Goal: Find specific page/section: Find specific page/section

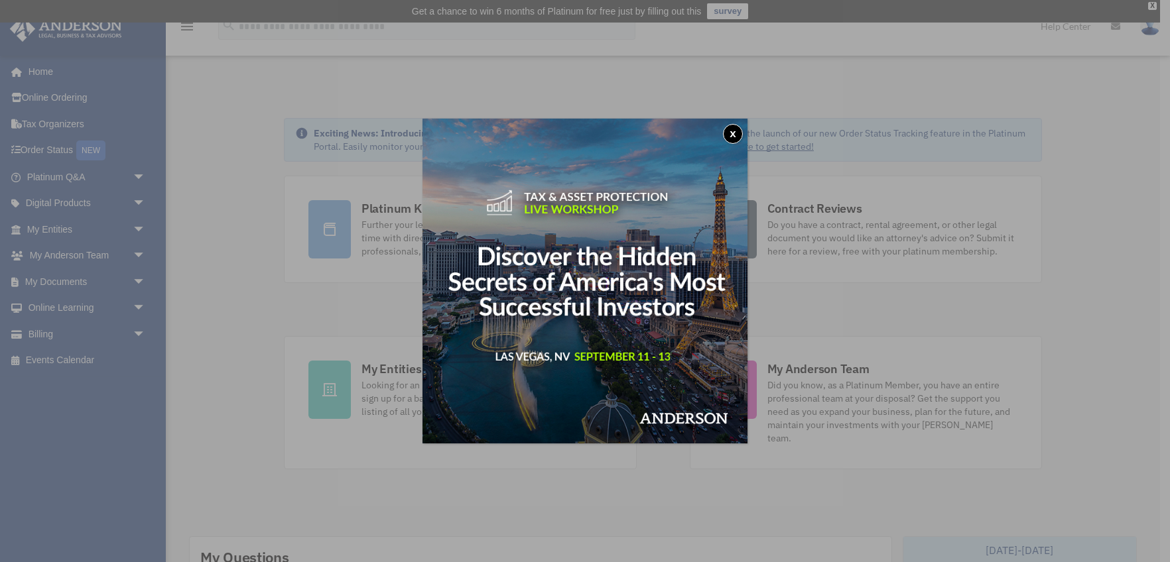
click at [733, 134] on button "x" at bounding box center [733, 134] width 20 height 20
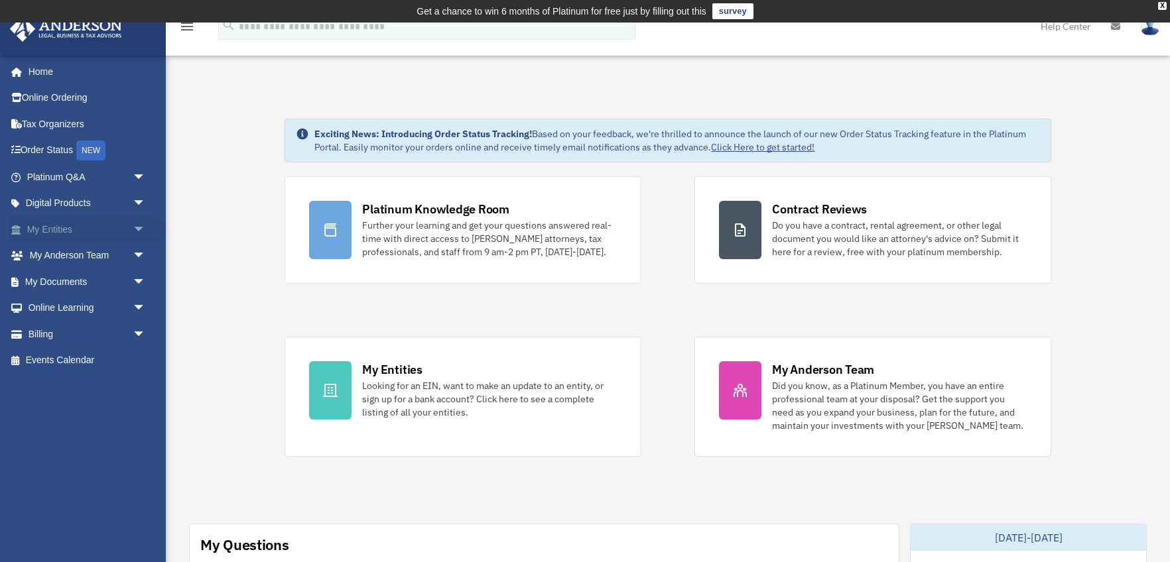
click at [62, 224] on link "My Entities arrow_drop_down" at bounding box center [87, 229] width 156 height 27
click at [141, 228] on span "arrow_drop_down" at bounding box center [146, 229] width 27 height 27
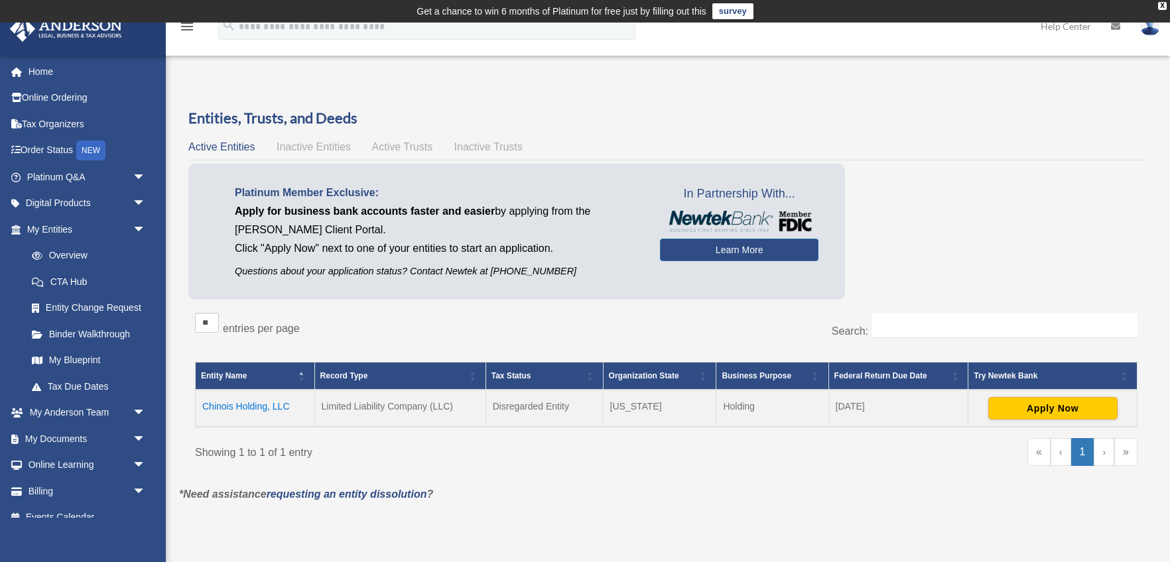
click at [254, 408] on td "Chinois Holding, LLC" at bounding box center [255, 408] width 119 height 37
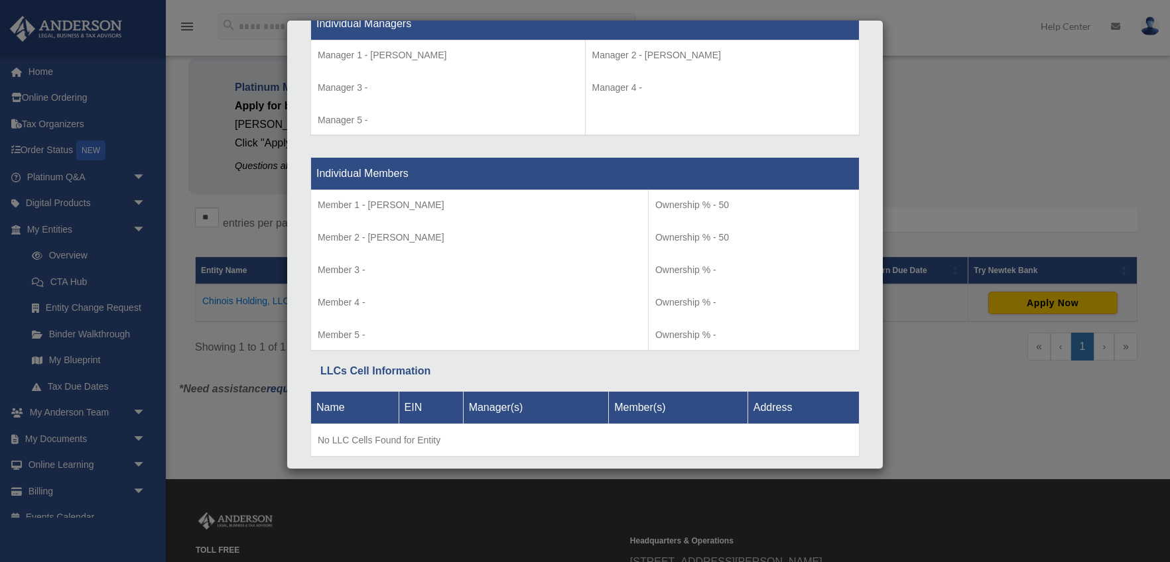
scroll to position [1300, 0]
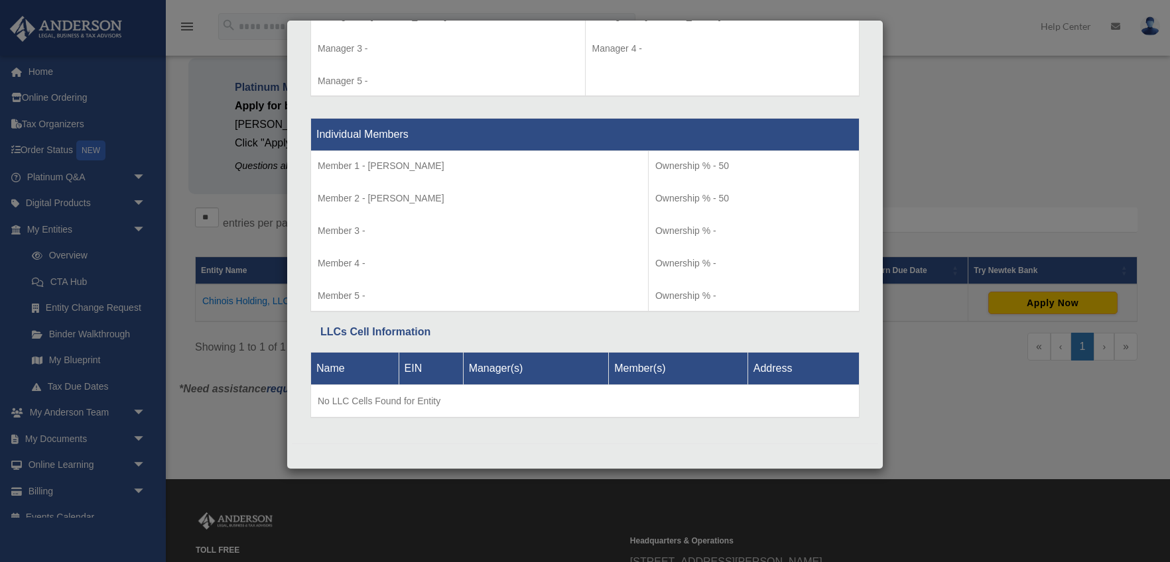
click at [1050, 86] on div "Details × Articles Sent Organizational Date" at bounding box center [585, 281] width 1170 height 562
